Goal: Use online tool/utility: Utilize a website feature to perform a specific function

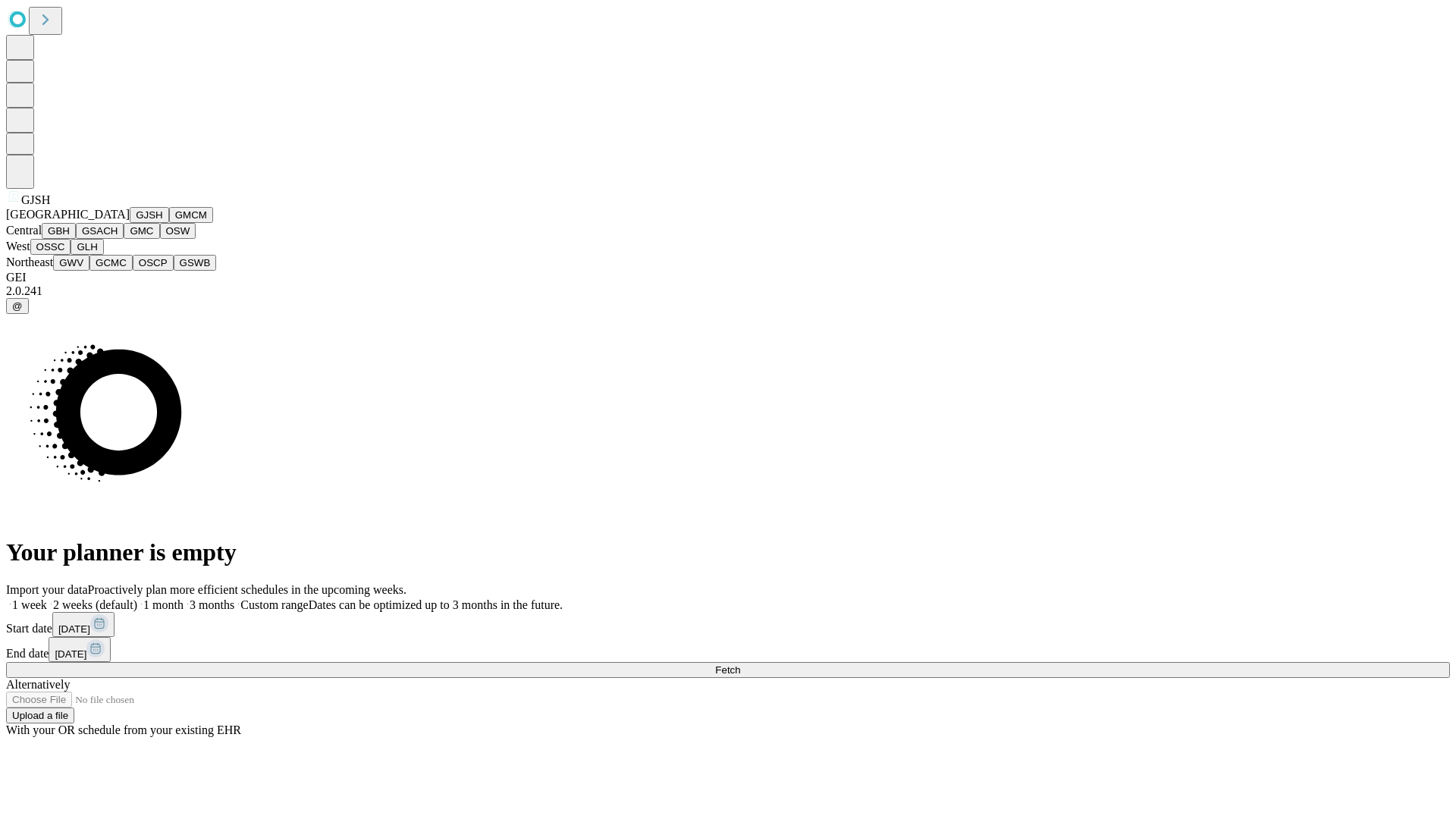
click at [130, 223] on button "GJSH" at bounding box center [149, 215] width 40 height 15
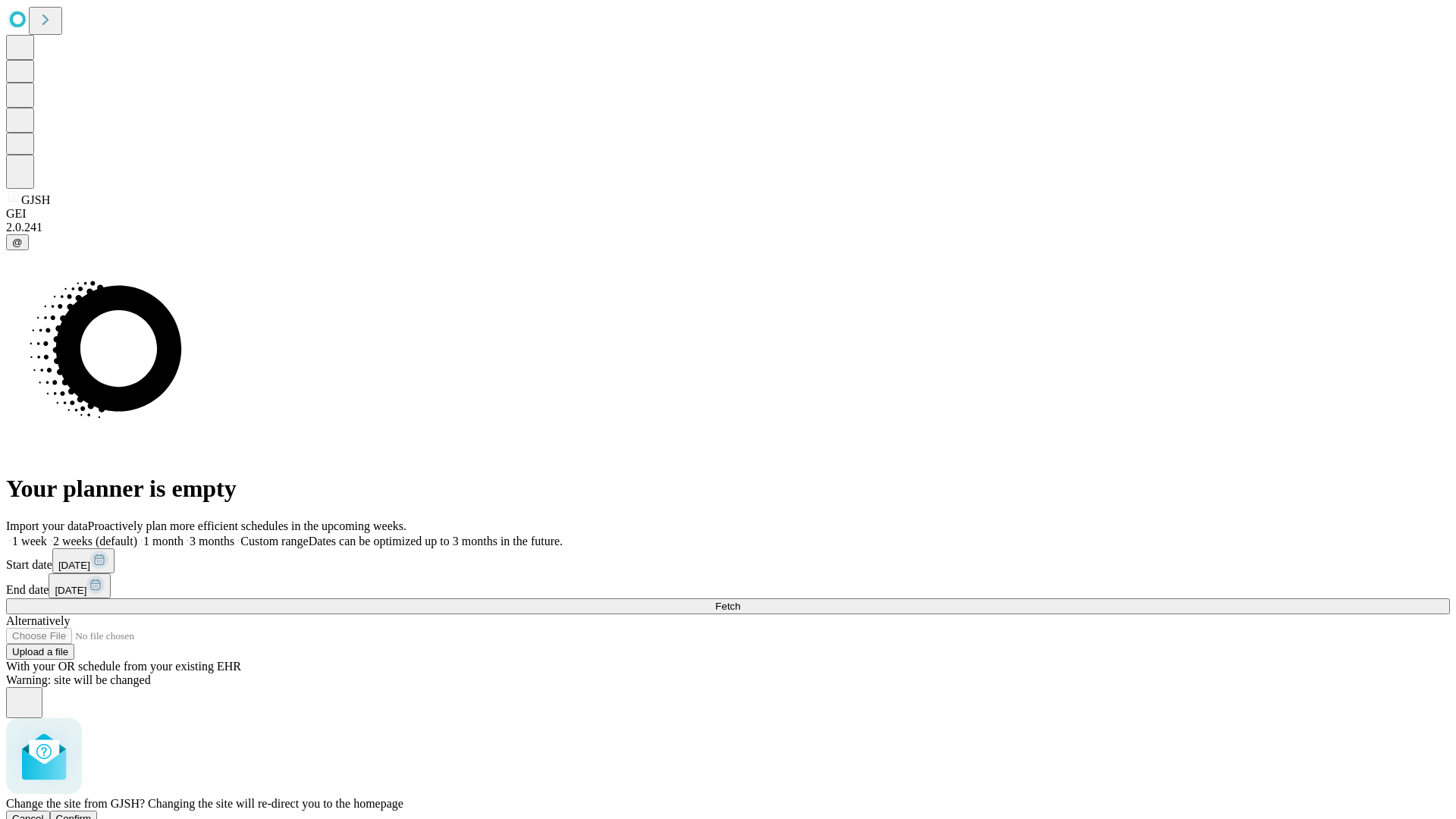
click at [92, 813] on span "Confirm" at bounding box center [74, 819] width 36 height 12
click at [47, 535] on label "1 week" at bounding box center [26, 541] width 41 height 13
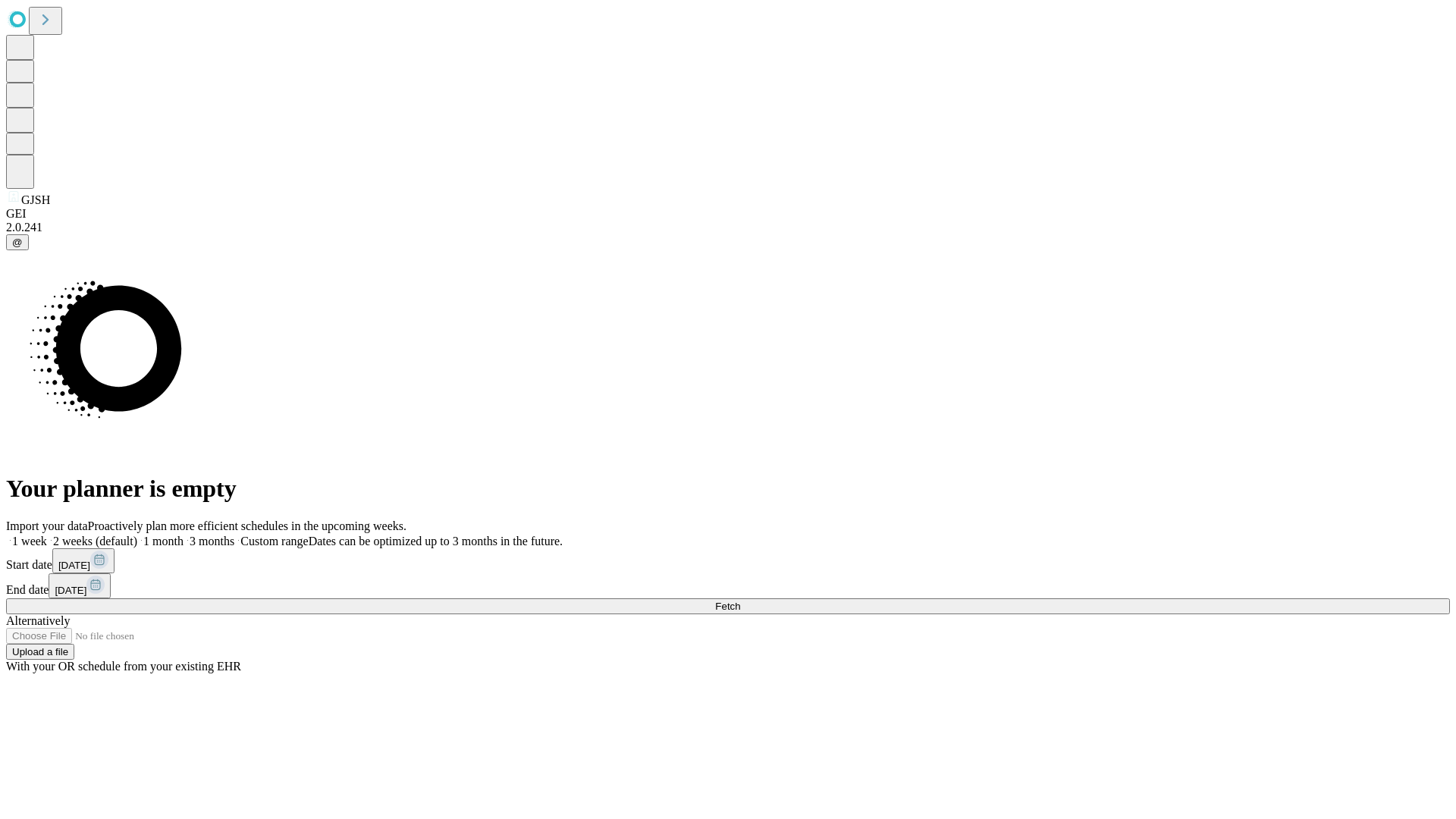
click at [740, 600] on span "Fetch" at bounding box center [728, 606] width 25 height 12
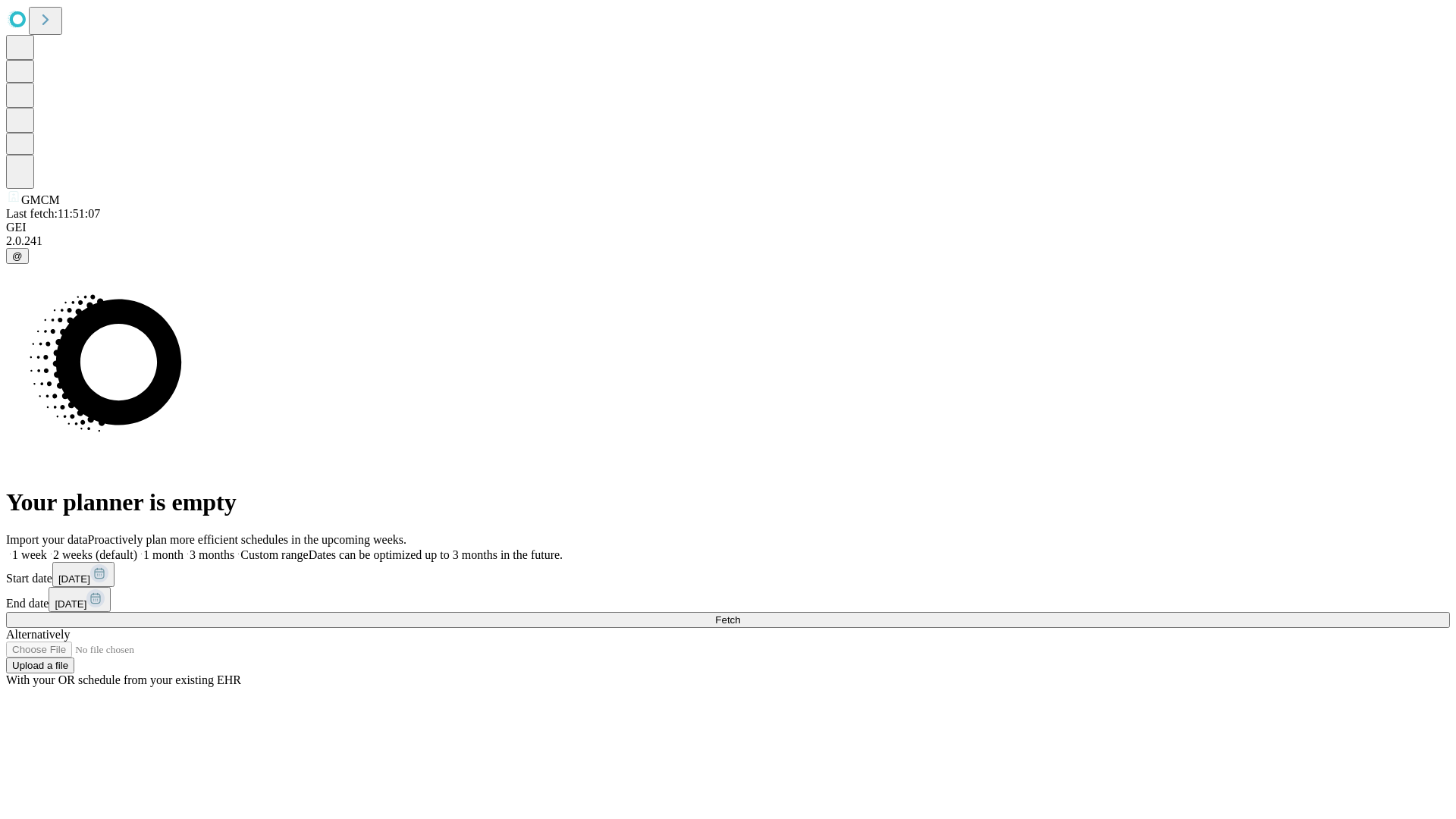
click at [47, 548] on label "1 week" at bounding box center [26, 554] width 41 height 13
click at [740, 614] on span "Fetch" at bounding box center [728, 620] width 25 height 12
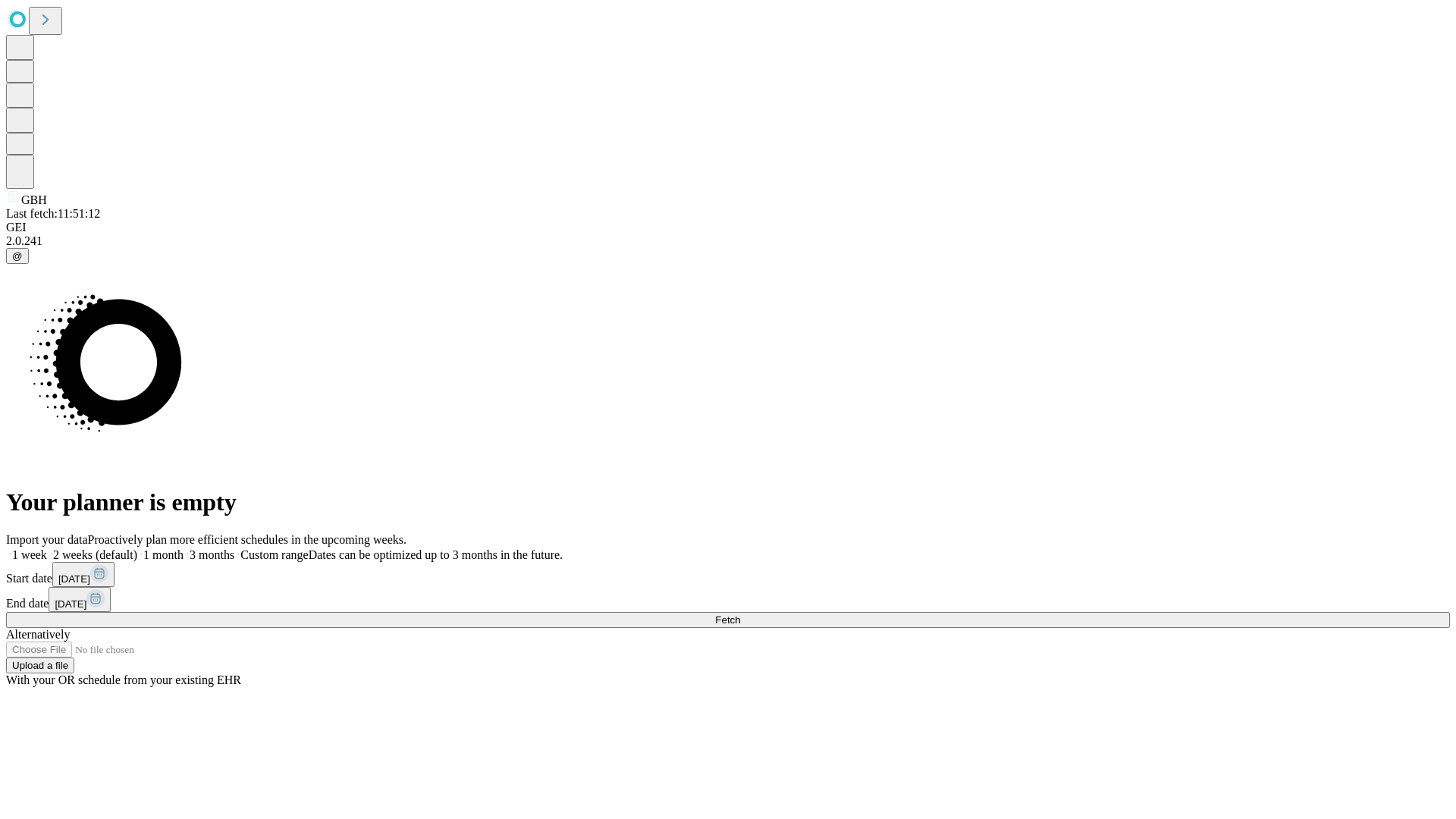
click at [740, 614] on span "Fetch" at bounding box center [728, 620] width 25 height 12
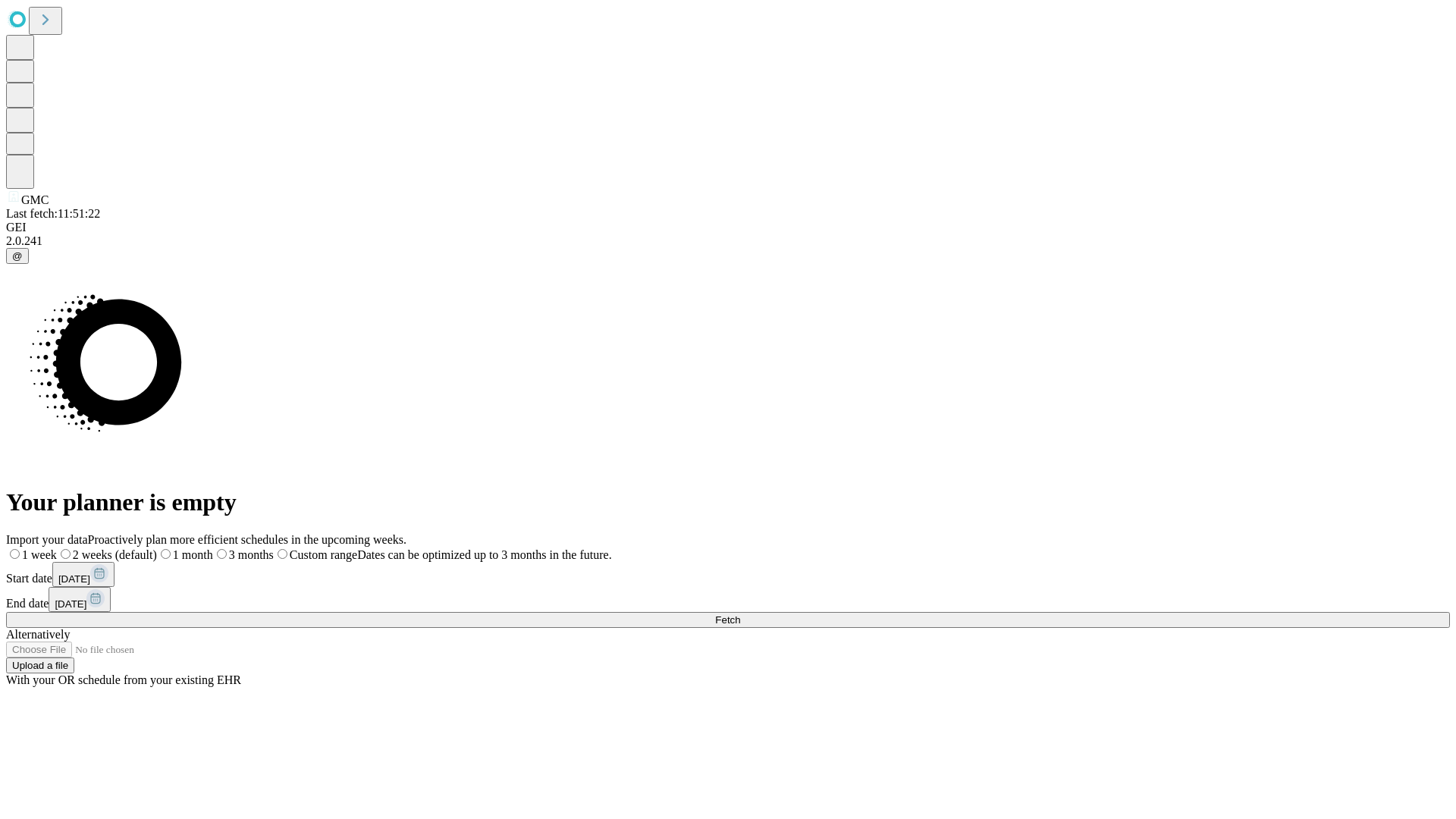
click at [57, 548] on label "1 week" at bounding box center [31, 554] width 51 height 13
click at [740, 614] on span "Fetch" at bounding box center [728, 620] width 25 height 12
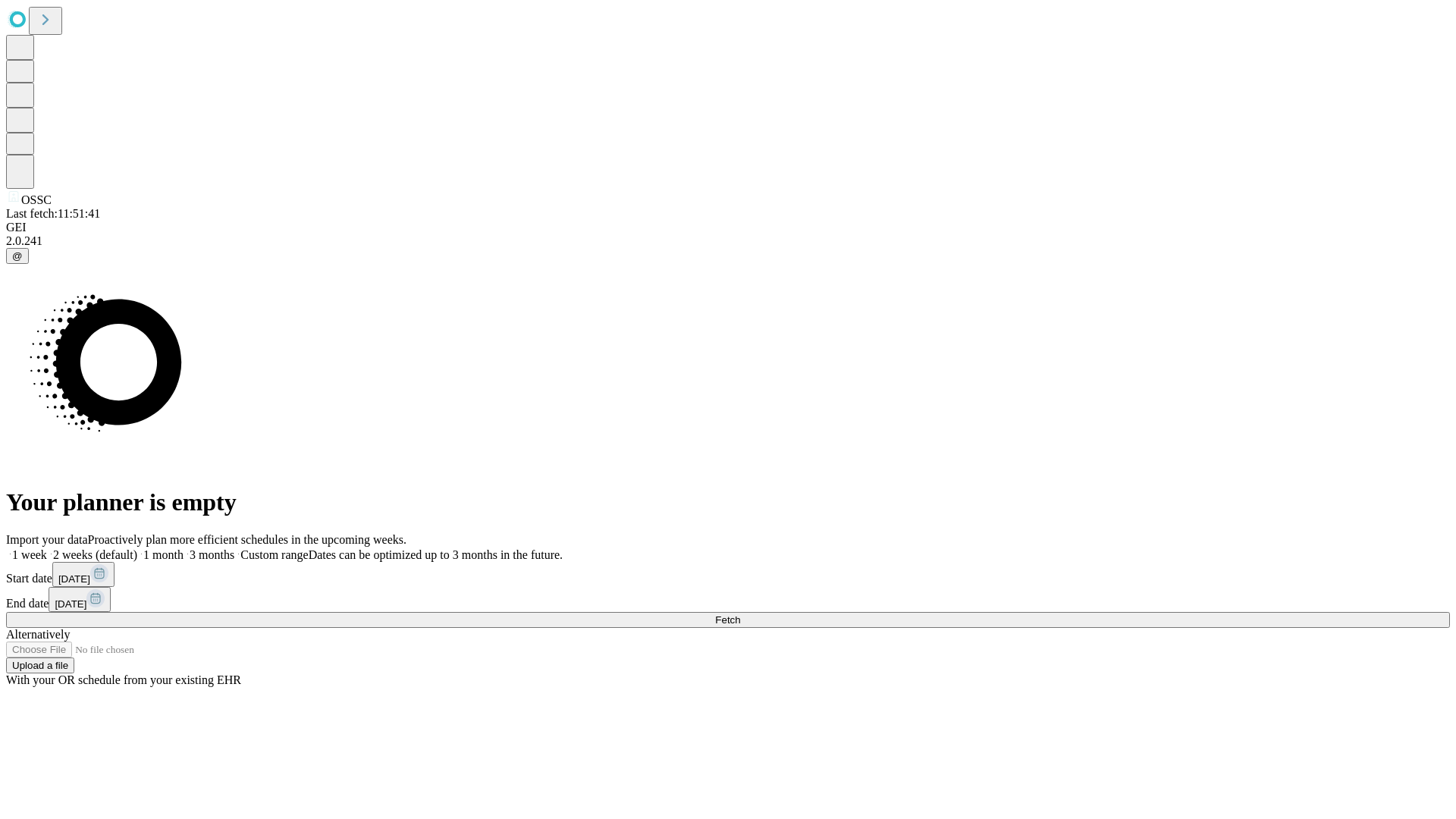
click at [740, 614] on span "Fetch" at bounding box center [728, 620] width 25 height 12
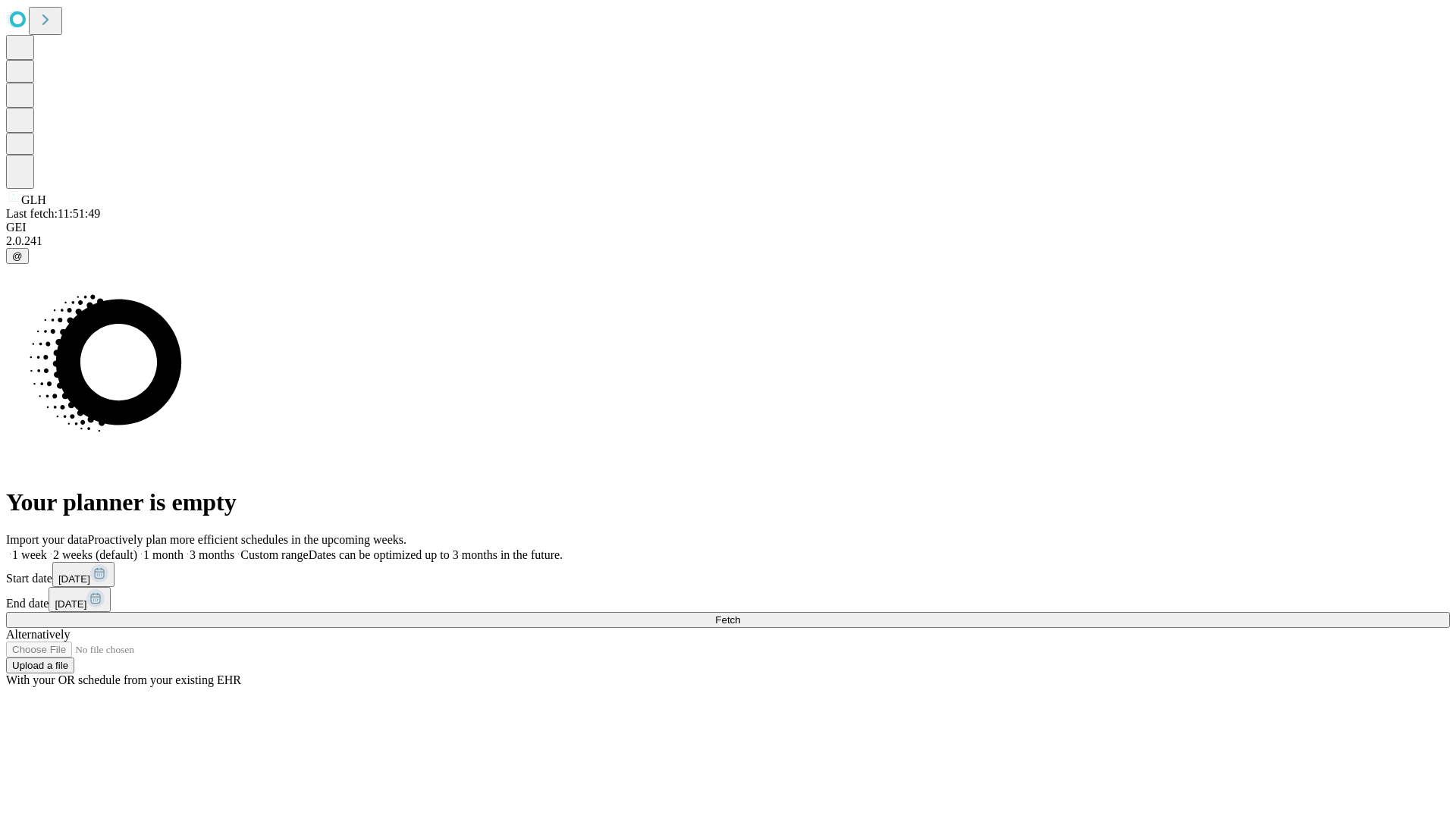
click at [47, 548] on label "1 week" at bounding box center [26, 554] width 41 height 13
click at [740, 614] on span "Fetch" at bounding box center [728, 620] width 25 height 12
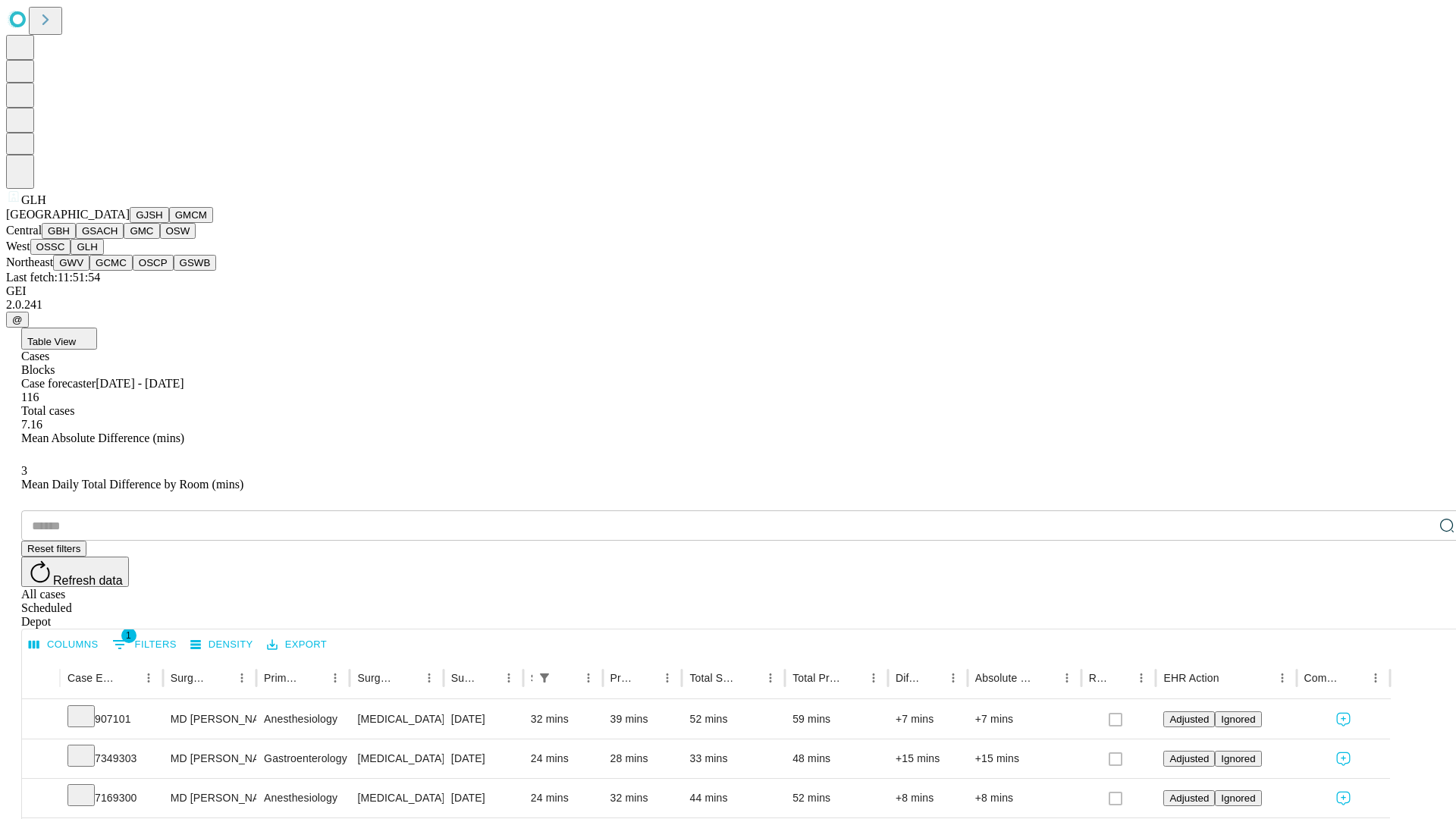
click at [90, 271] on button "GWV" at bounding box center [72, 262] width 37 height 15
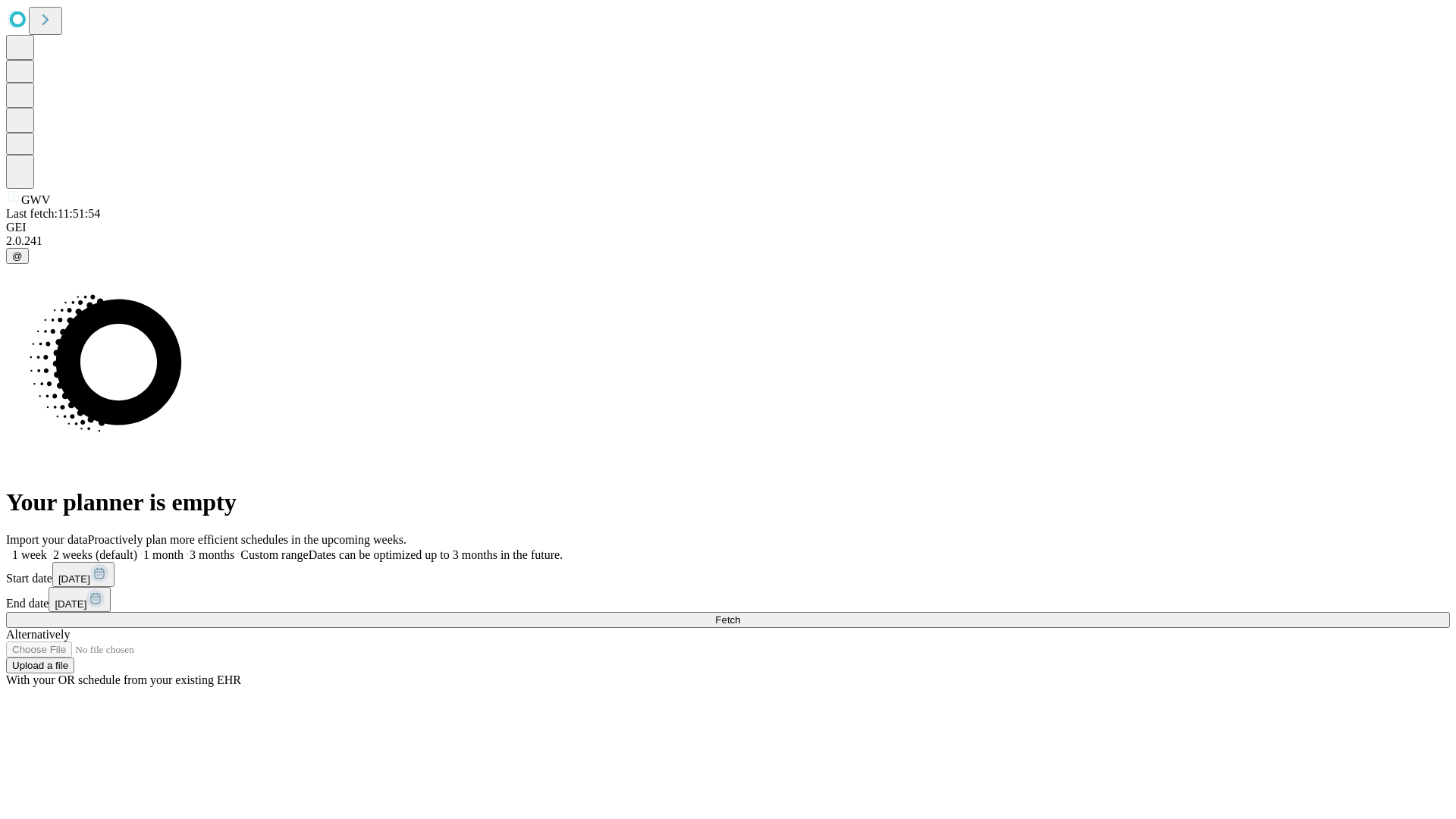
click at [47, 548] on label "1 week" at bounding box center [26, 554] width 41 height 13
click at [740, 614] on span "Fetch" at bounding box center [728, 620] width 25 height 12
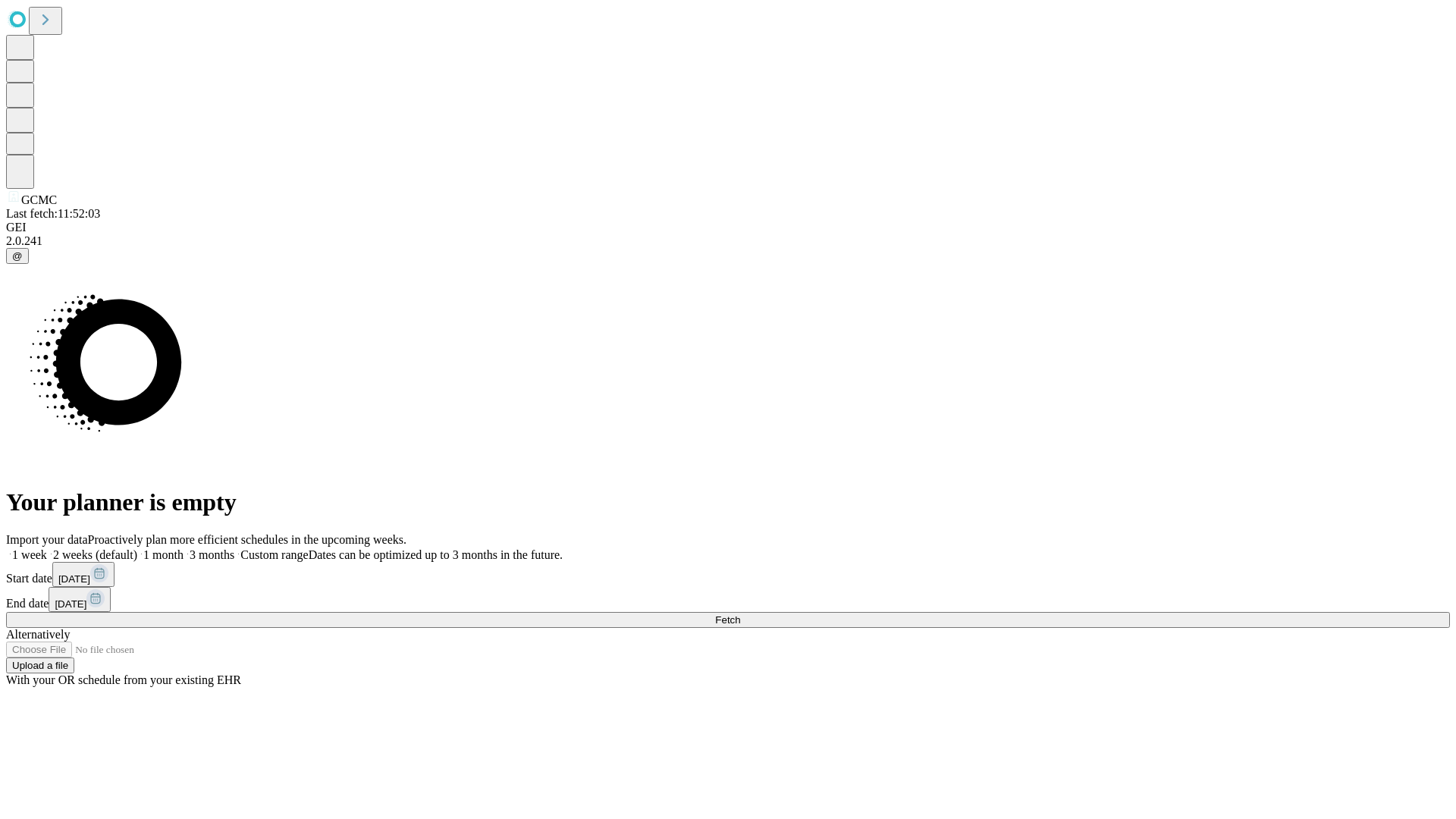
click at [47, 548] on label "1 week" at bounding box center [26, 554] width 41 height 13
click at [740, 614] on span "Fetch" at bounding box center [728, 620] width 25 height 12
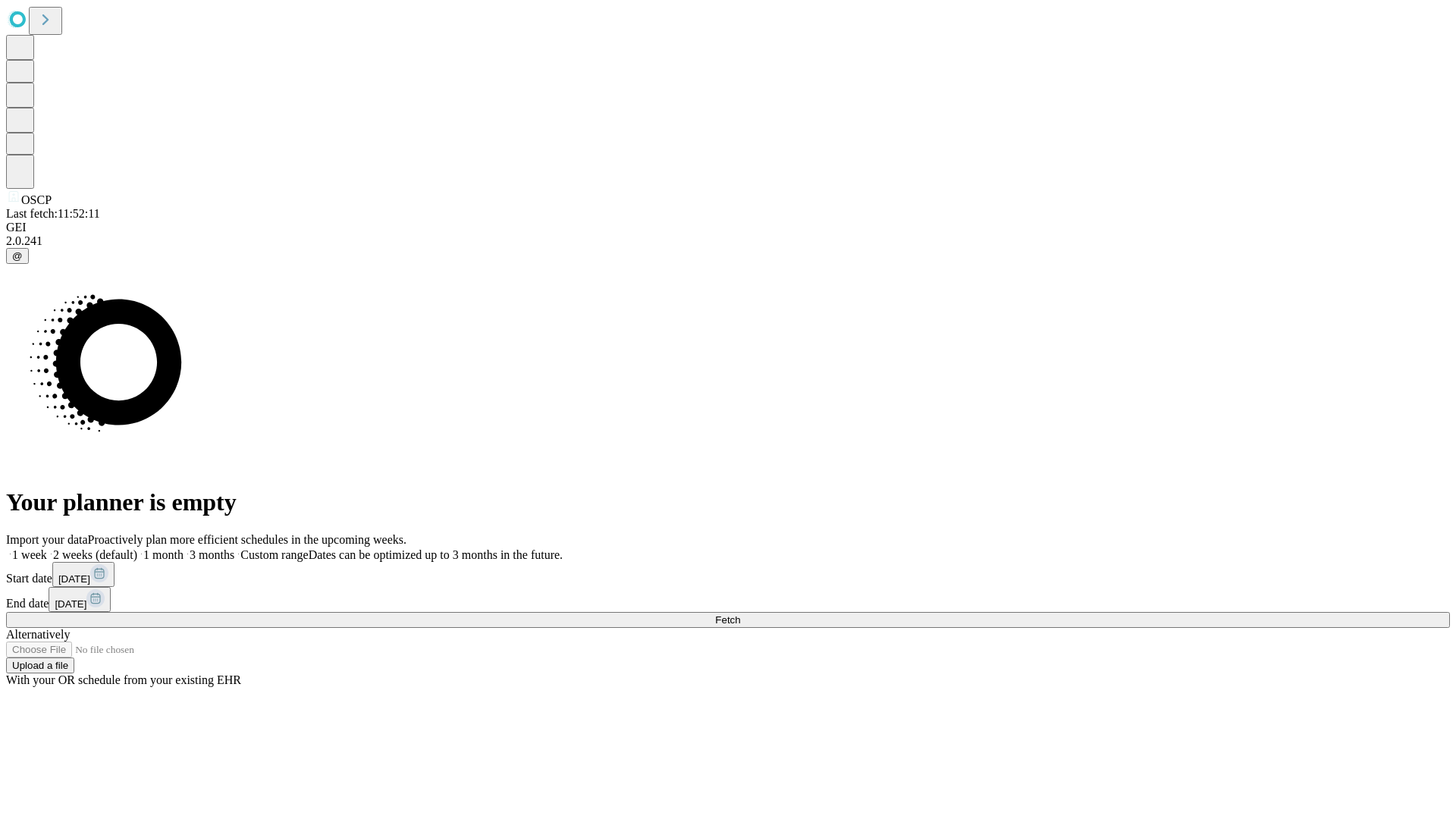
click at [740, 614] on span "Fetch" at bounding box center [728, 620] width 25 height 12
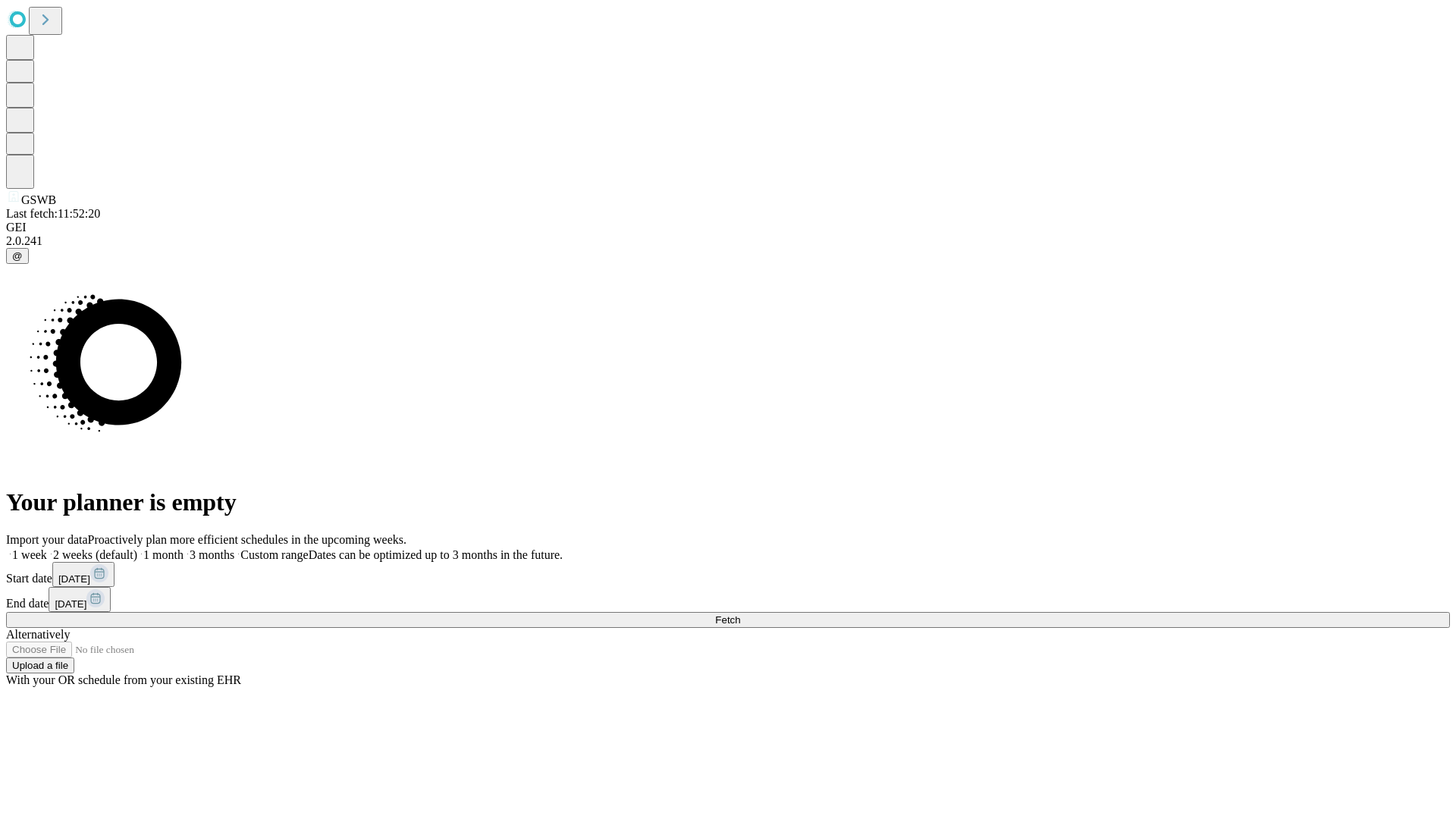
click at [47, 548] on label "1 week" at bounding box center [26, 554] width 41 height 13
click at [740, 614] on span "Fetch" at bounding box center [728, 620] width 25 height 12
